Goal: Task Accomplishment & Management: Use online tool/utility

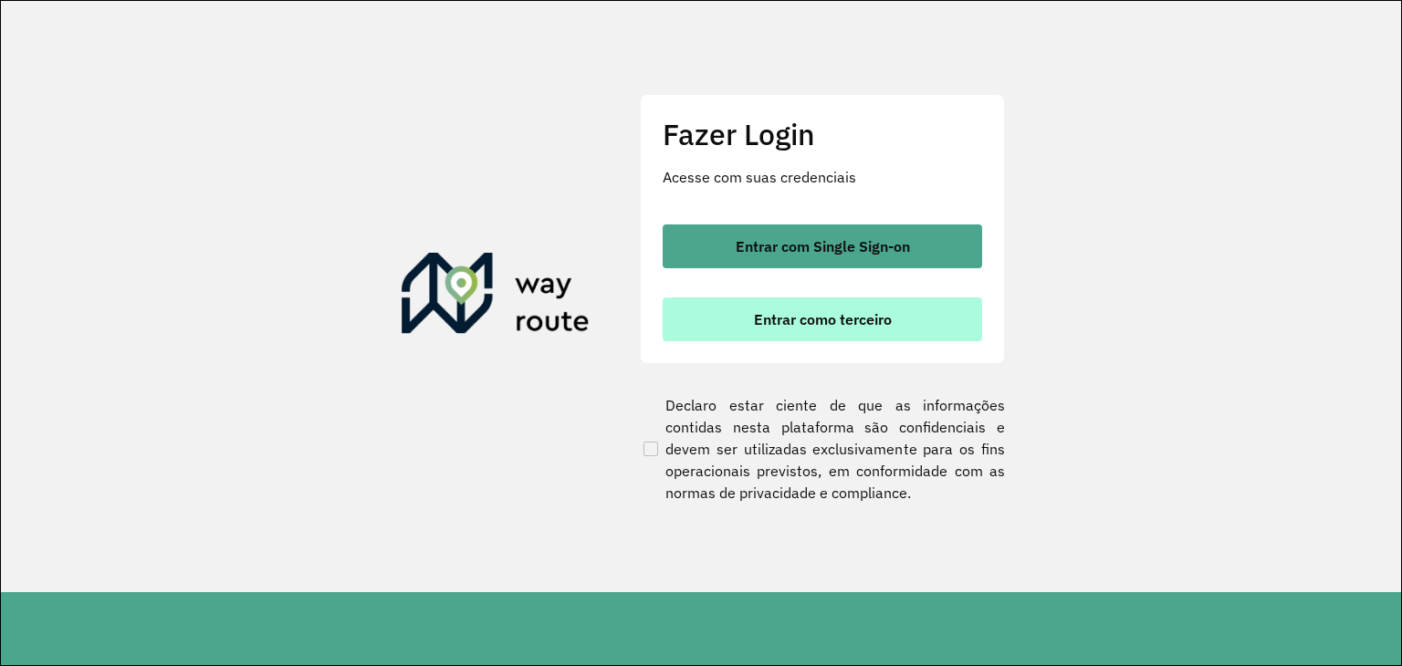
click at [811, 326] on span "Entrar como terceiro" at bounding box center [823, 319] width 138 height 15
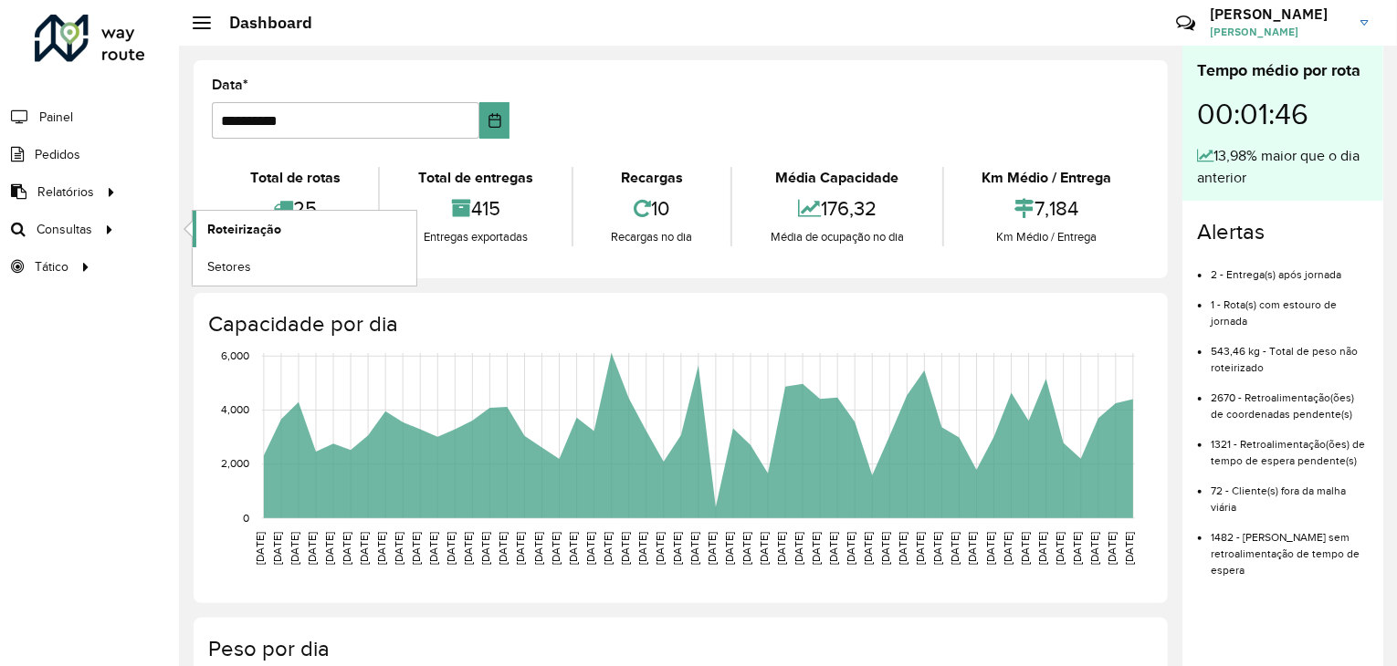
click at [219, 236] on link "Roteirização" at bounding box center [305, 229] width 224 height 37
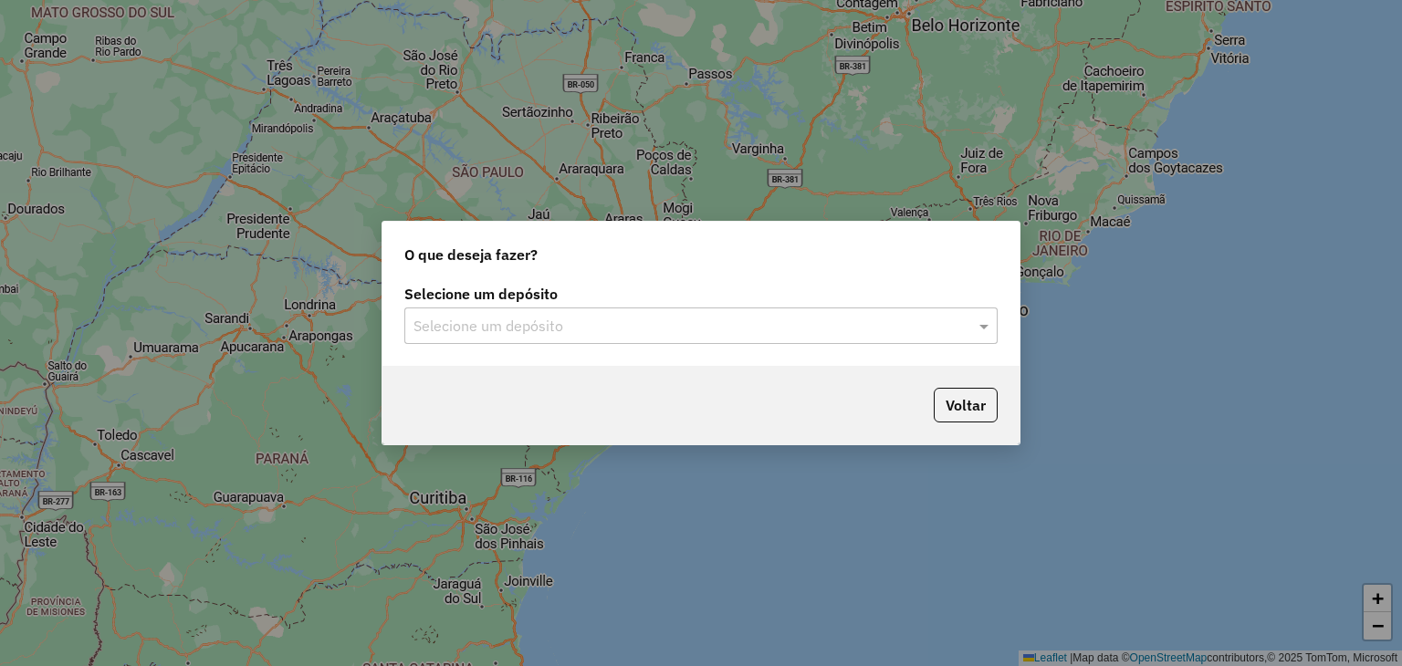
click at [538, 303] on label "Selecione um depósito" at bounding box center [700, 294] width 593 height 22
click at [538, 313] on div "Selecione um depósito" at bounding box center [700, 326] width 593 height 37
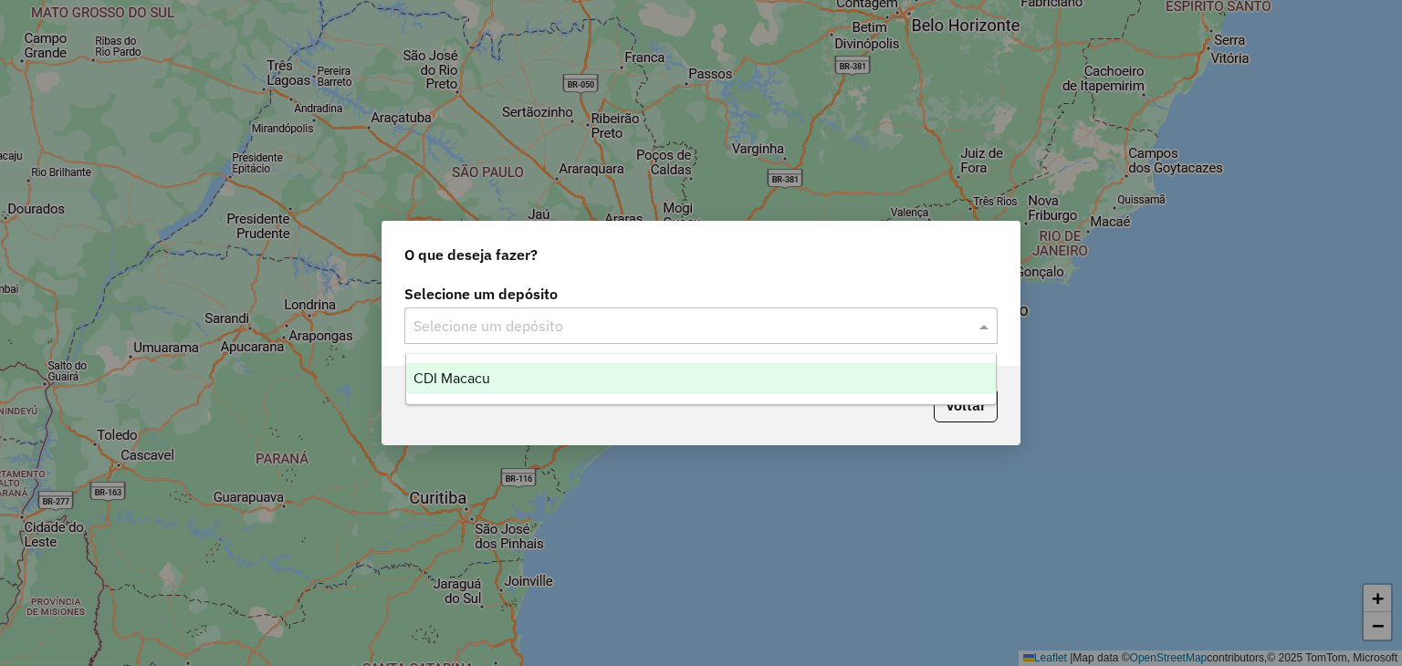
click at [478, 385] on span "CDI Macacu" at bounding box center [452, 379] width 77 height 16
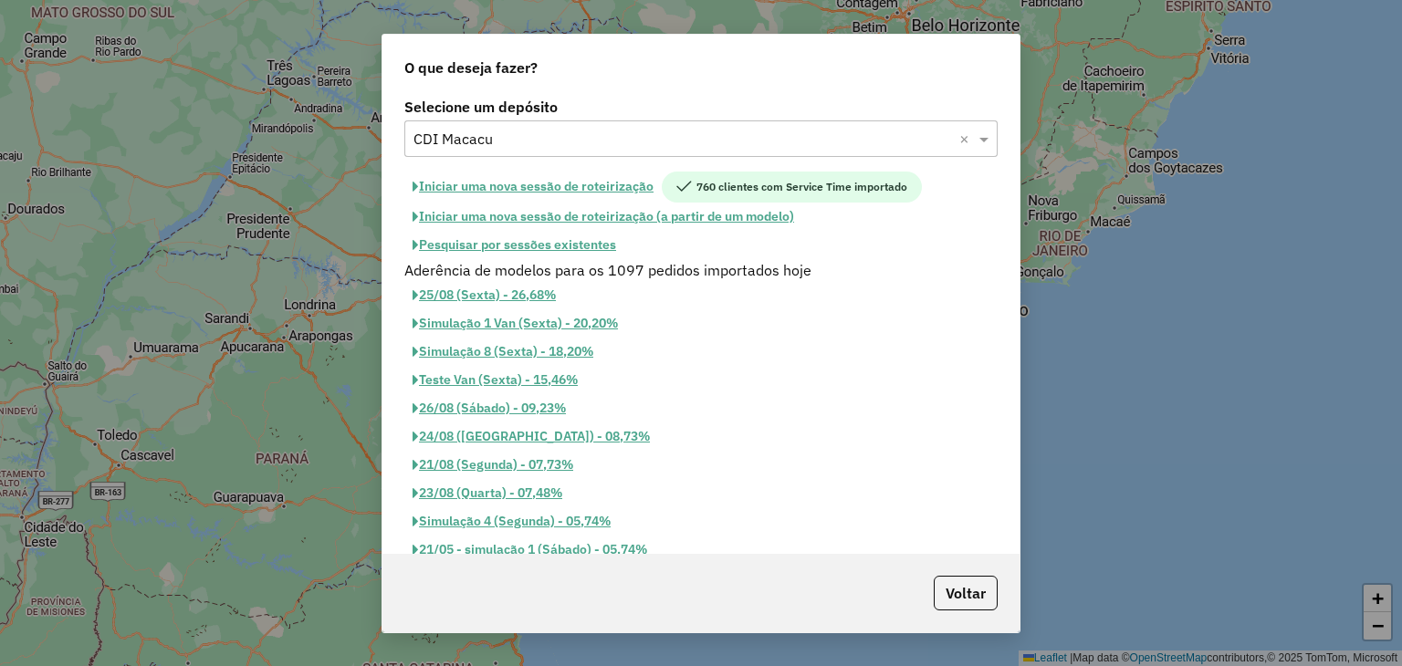
click at [540, 245] on button "Pesquisar por sessões existentes" at bounding box center [514, 245] width 220 height 28
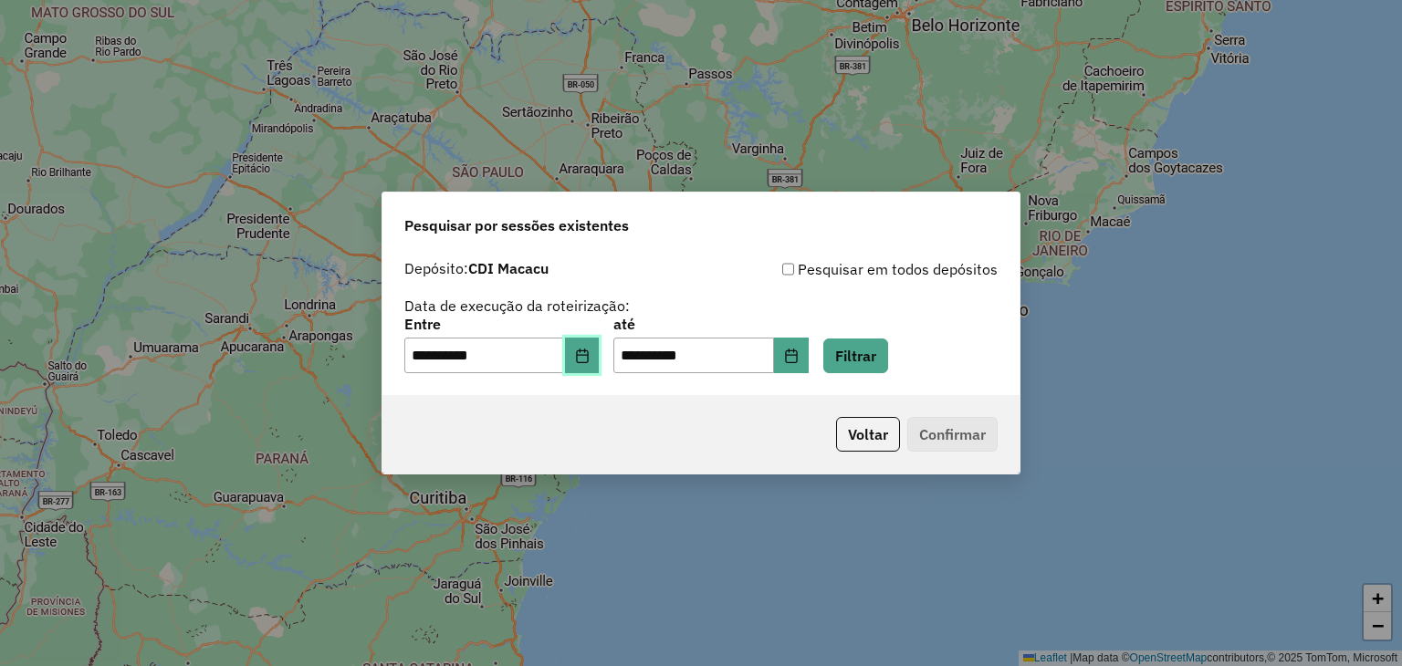
click at [590, 356] on icon "Choose Date" at bounding box center [582, 356] width 15 height 15
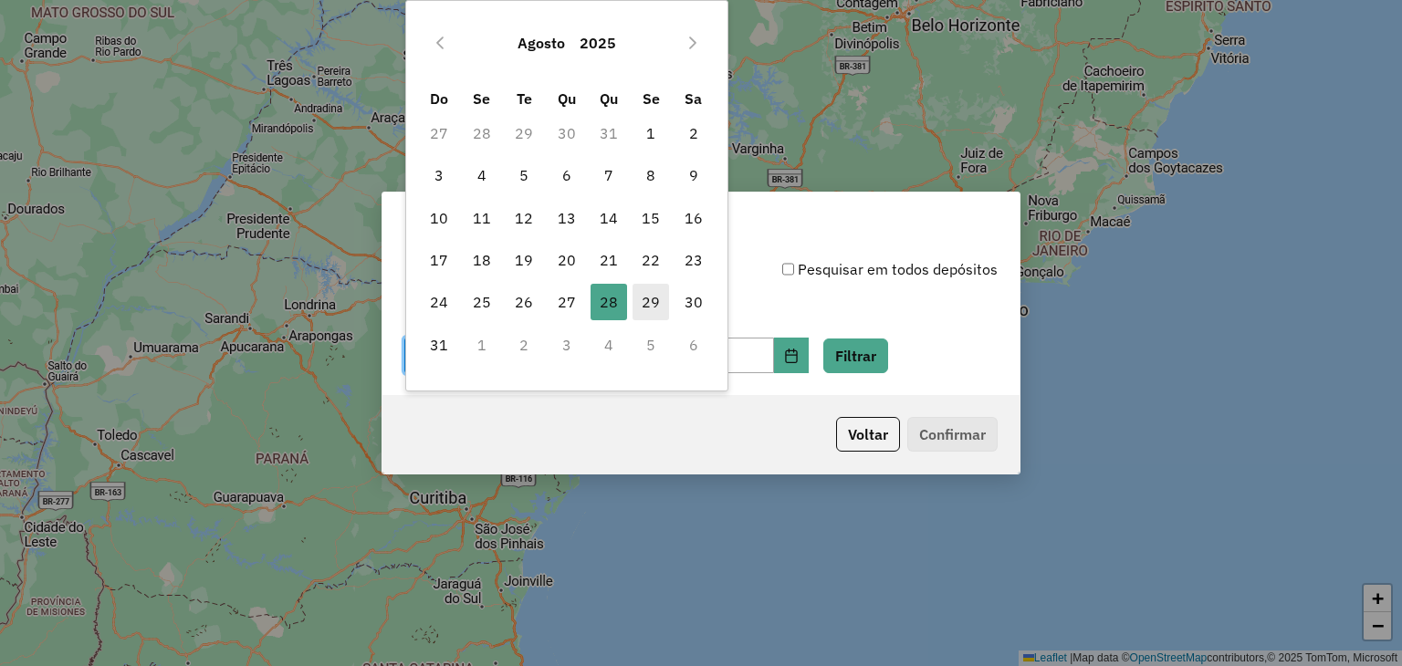
click at [658, 293] on span "29" at bounding box center [651, 302] width 37 height 37
type input "**********"
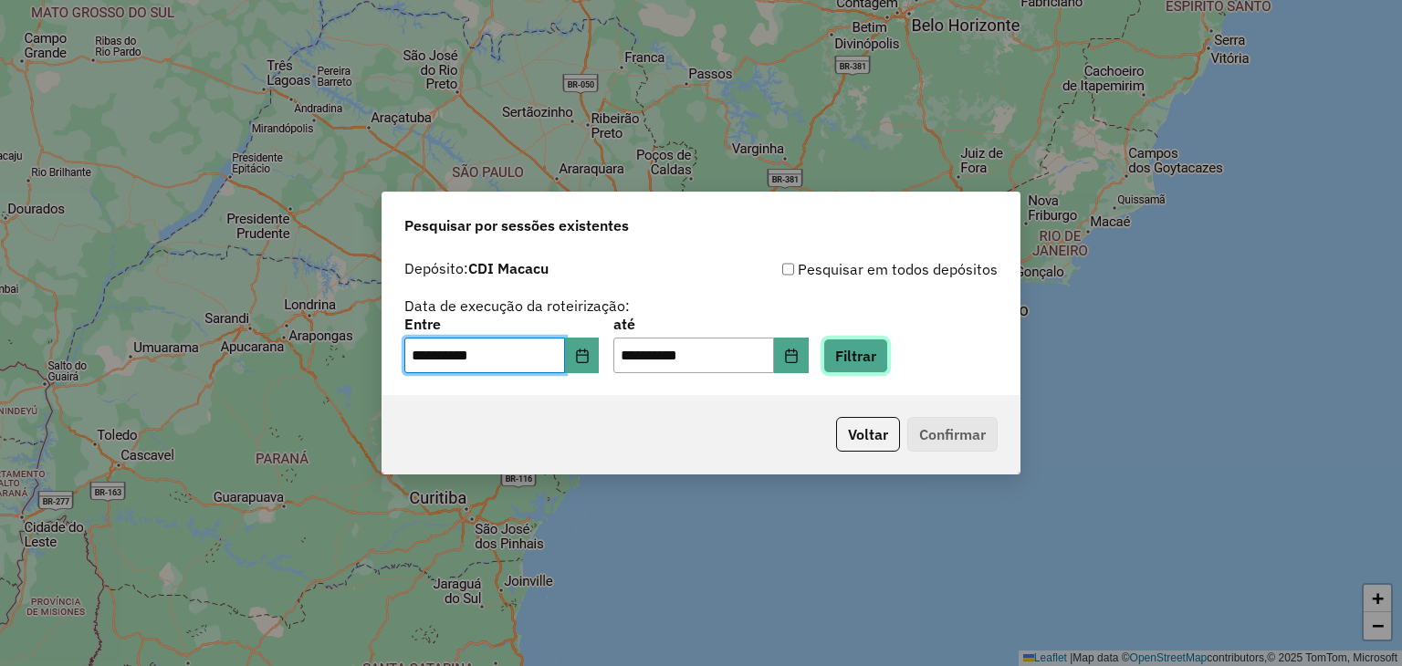
click at [865, 345] on button "Filtrar" at bounding box center [856, 356] width 65 height 35
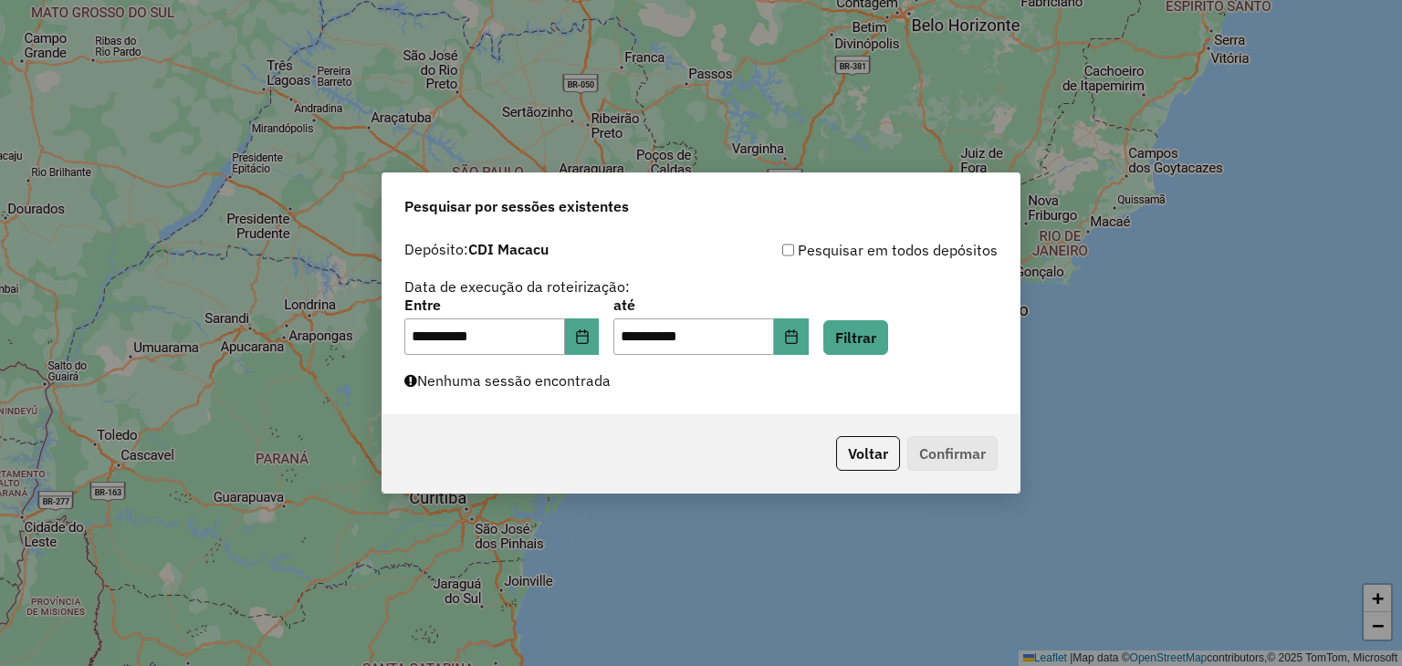
click at [635, 403] on div "**********" at bounding box center [701, 323] width 637 height 183
